Goal: Check status: Check status

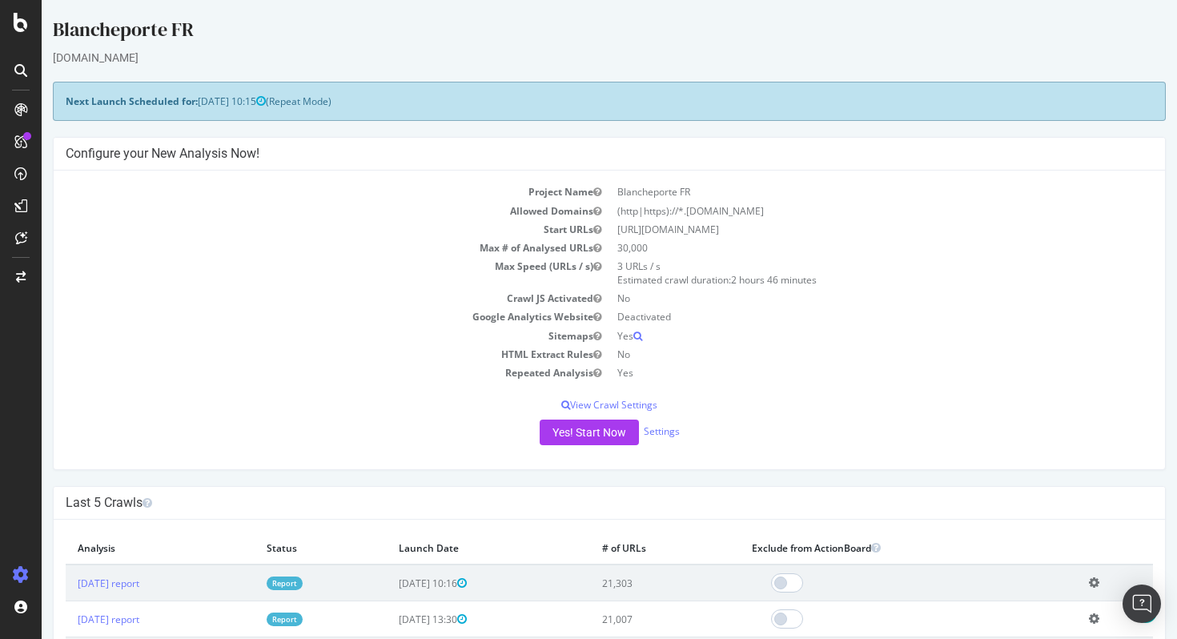
scroll to position [504, 0]
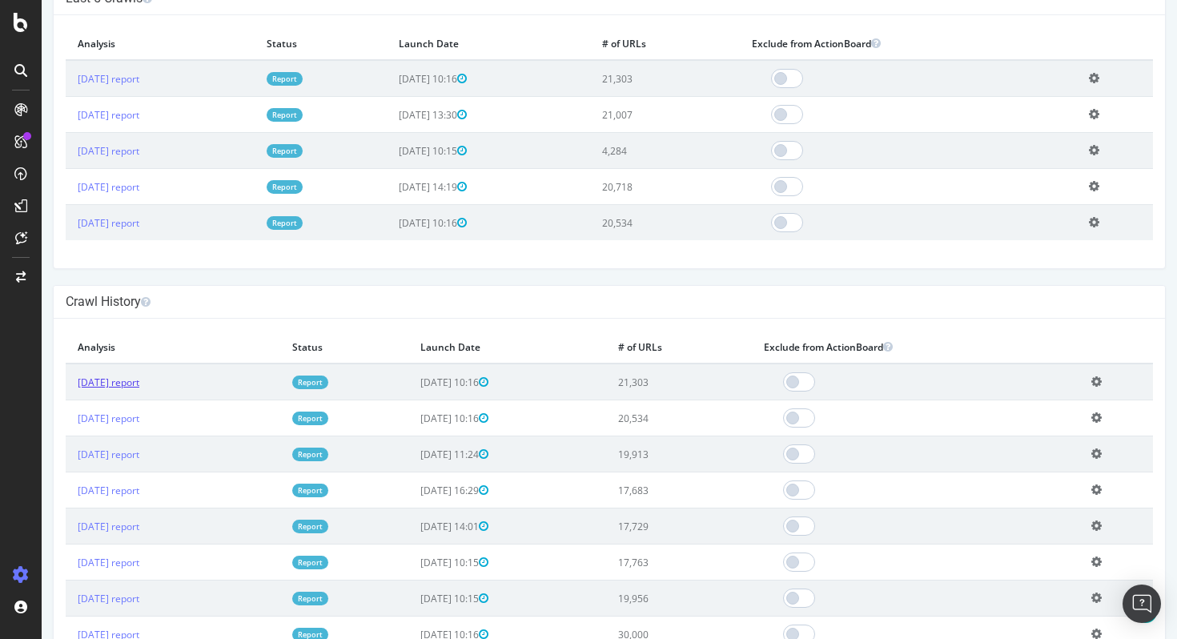
click at [139, 386] on link "[DATE] report" at bounding box center [109, 383] width 62 height 14
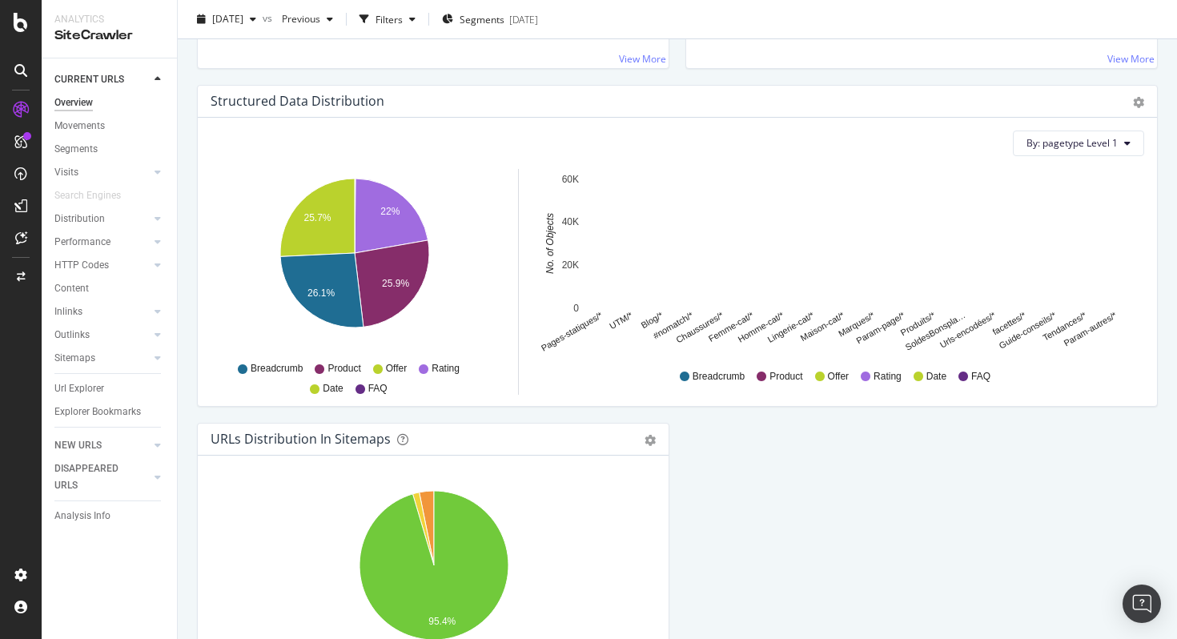
scroll to position [1684, 0]
